Goal: Communication & Community: Answer question/provide support

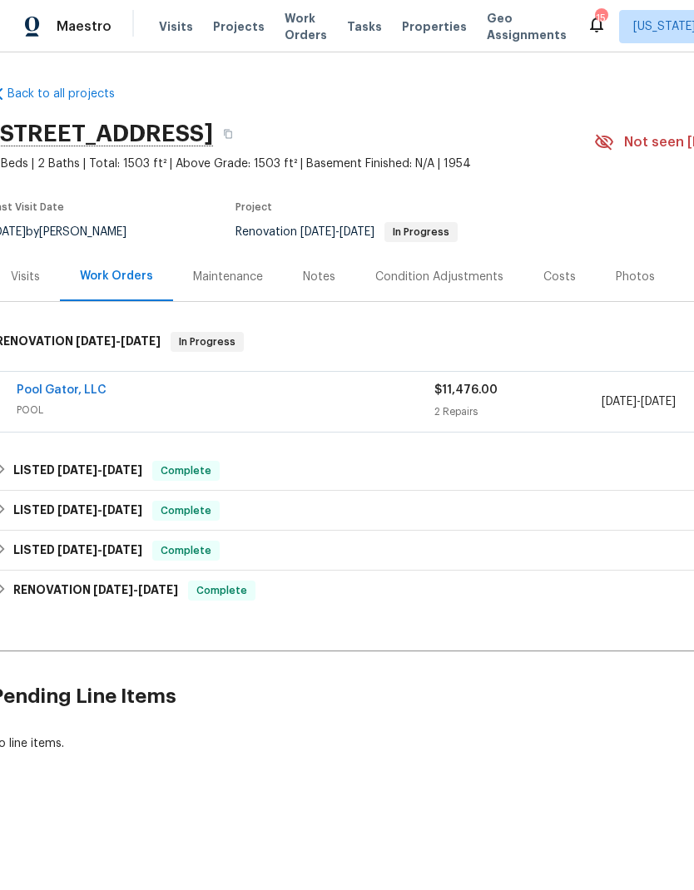
scroll to position [0, 8]
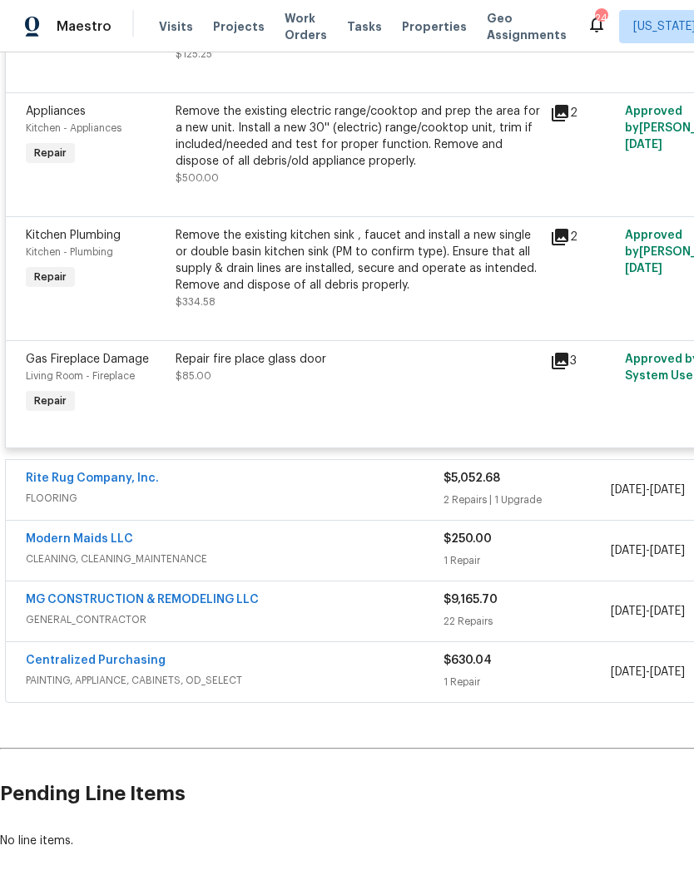
scroll to position [1530, 0]
click at [270, 491] on span "FLOORING" at bounding box center [235, 499] width 418 height 17
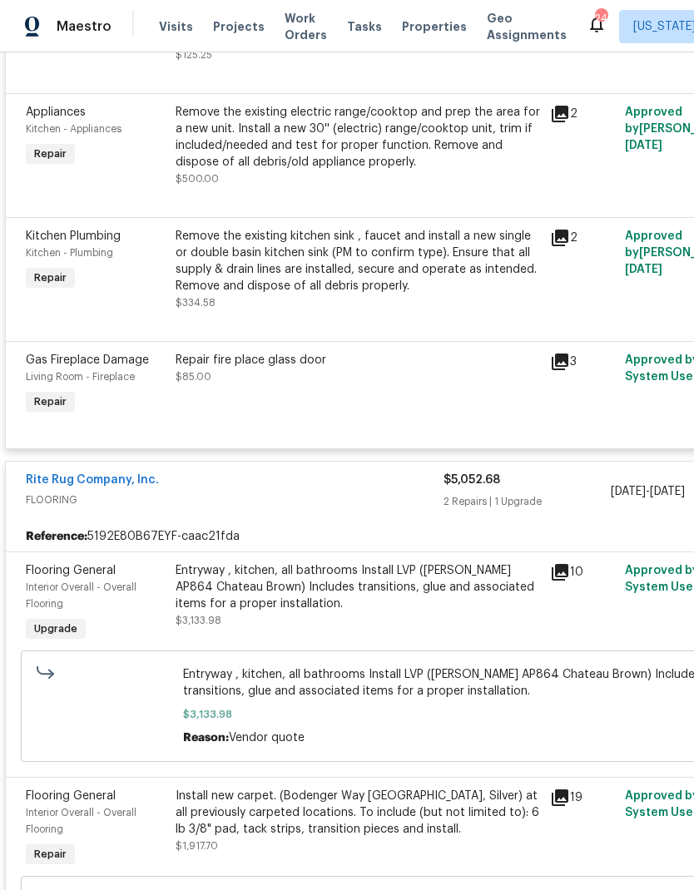
click at [114, 474] on link "Rite Rug Company, Inc." at bounding box center [92, 480] width 133 height 12
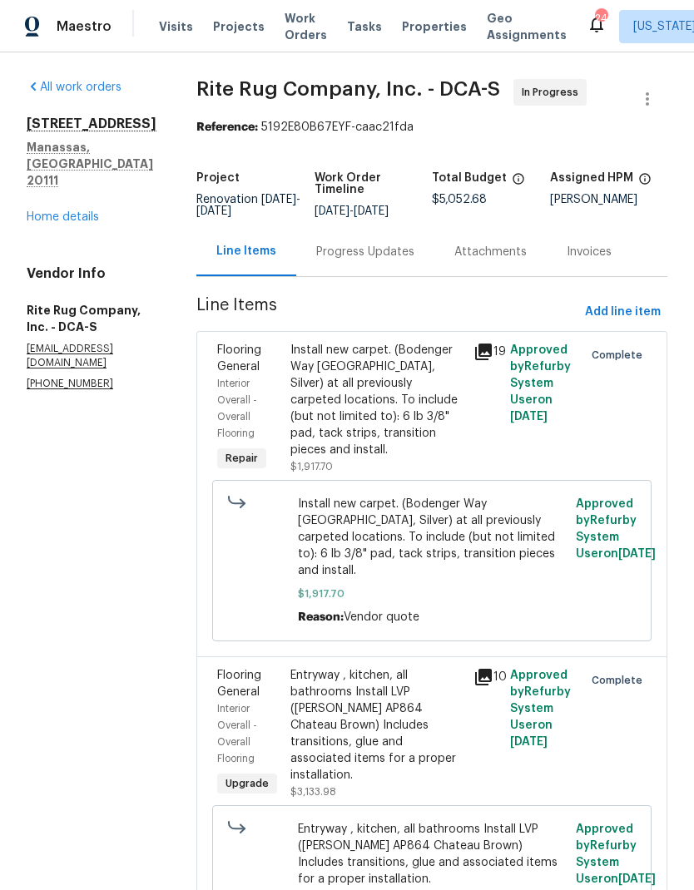
click at [366, 253] on div "Progress Updates" at bounding box center [365, 252] width 98 height 17
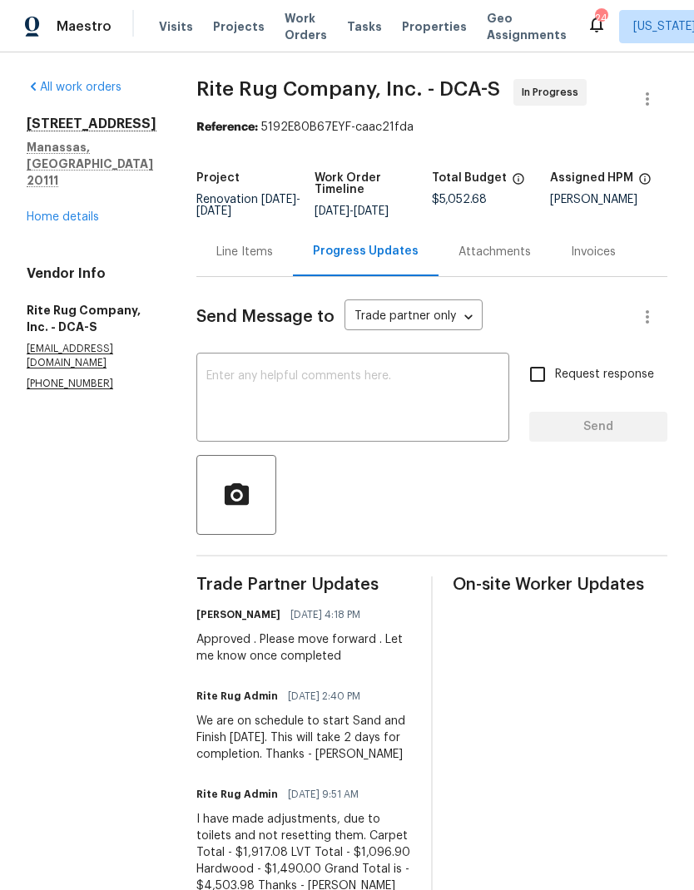
click at [357, 404] on textarea at bounding box center [352, 399] width 293 height 58
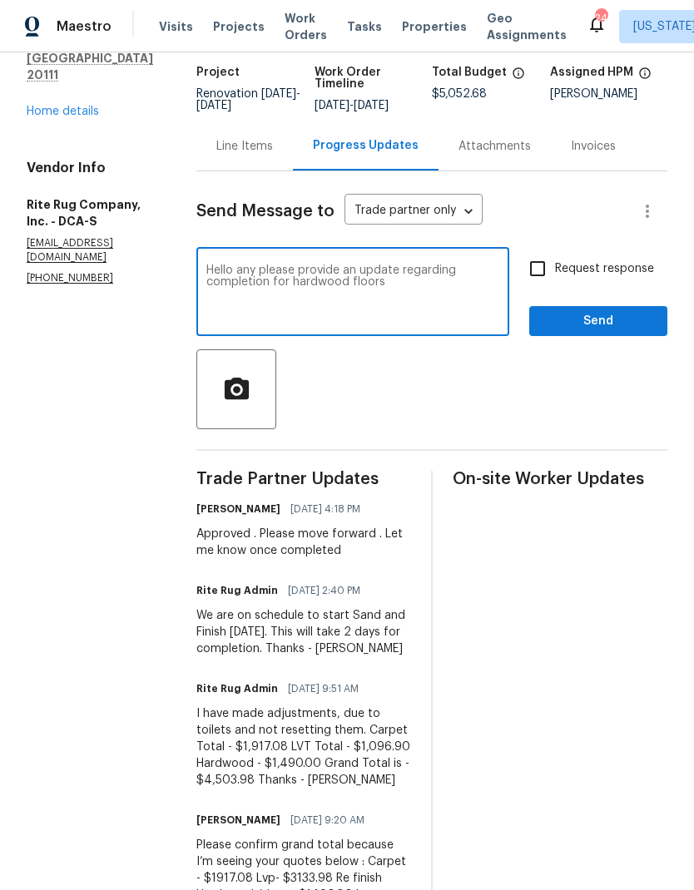
scroll to position [72, 0]
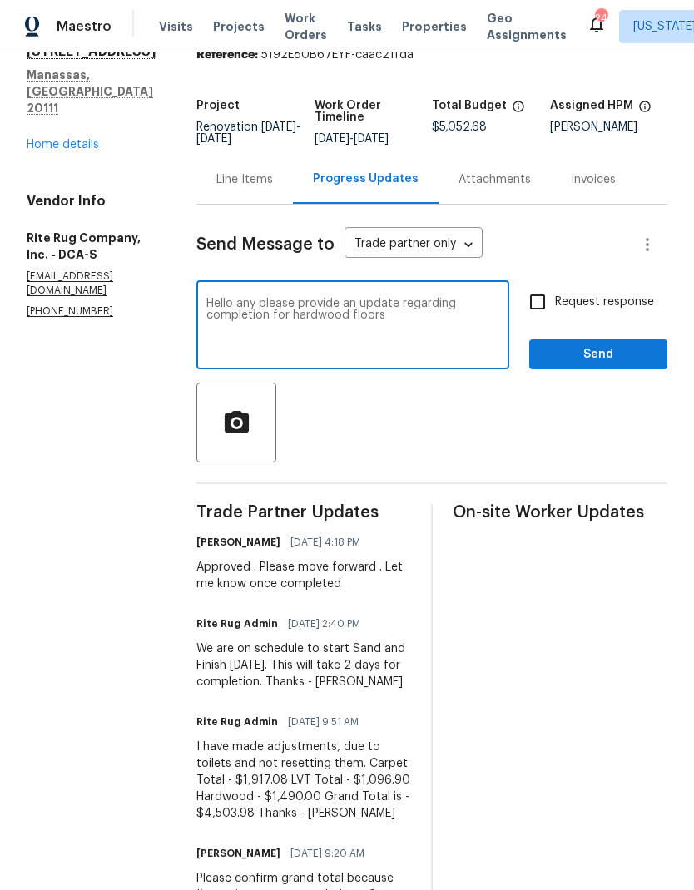
click at [235, 300] on textarea "Hello any please provide an update regarding completion for hardwood floors" at bounding box center [352, 327] width 293 height 58
type textarea "Hello [PERSON_NAME], please provide an update regarding completion for hardwood…"
click at [544, 303] on input "Request response" at bounding box center [537, 302] width 35 height 35
checkbox input "true"
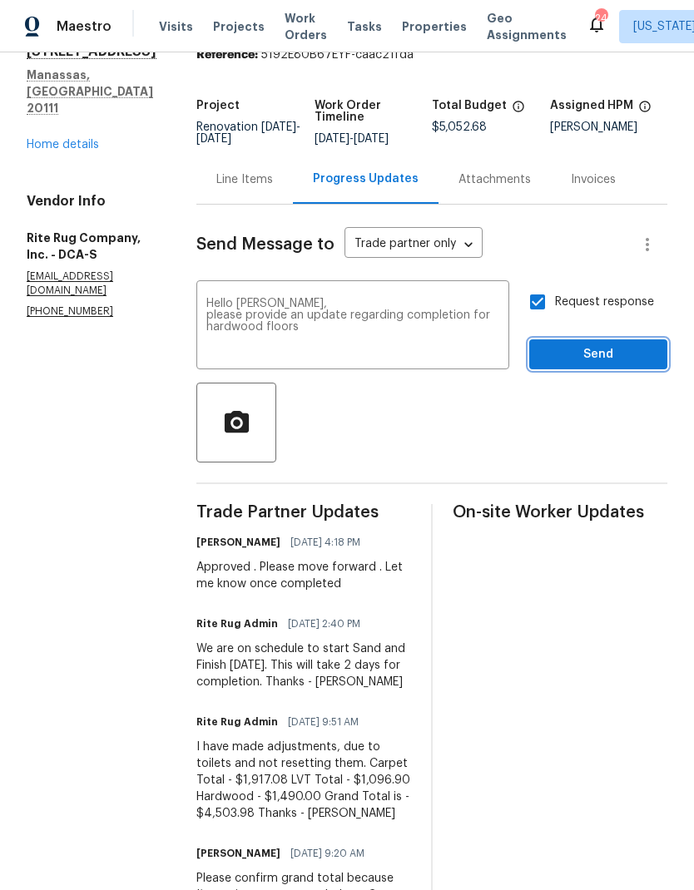
click at [602, 358] on span "Send" at bounding box center [597, 354] width 111 height 21
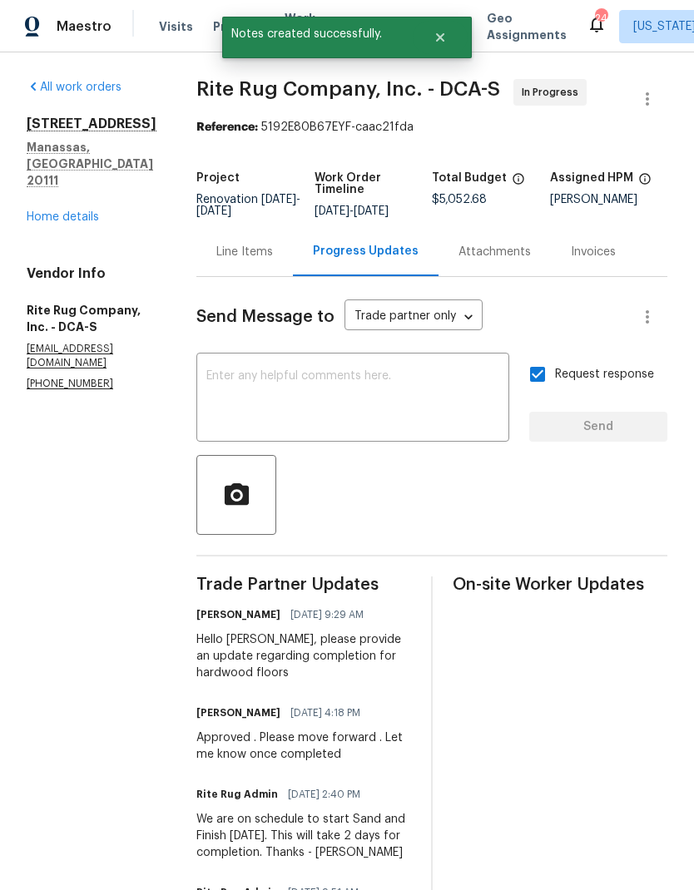
click at [84, 211] on link "Home details" at bounding box center [63, 217] width 72 height 12
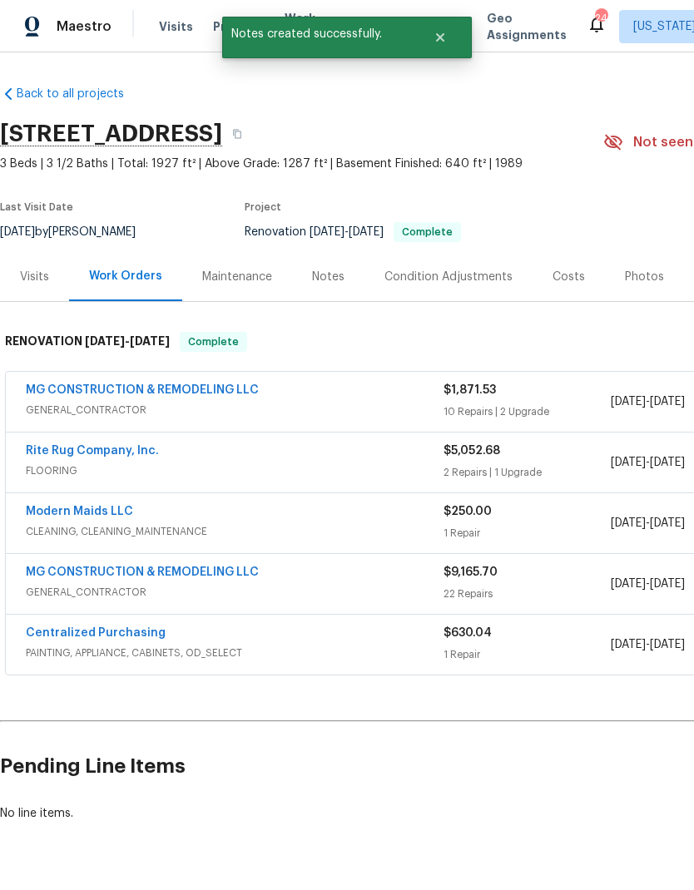
scroll to position [44, 0]
